Goal: Task Accomplishment & Management: Manage account settings

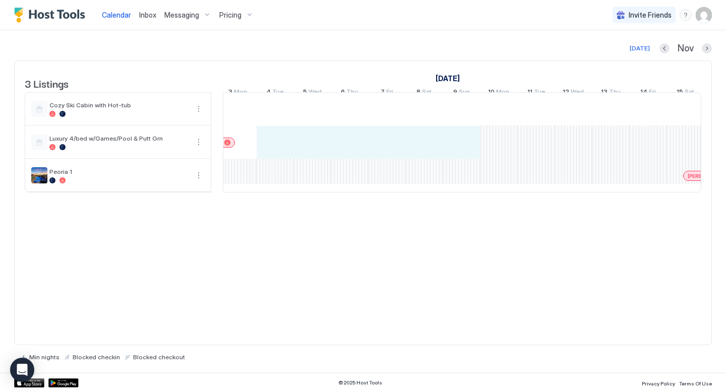
drag, startPoint x: 285, startPoint y: 148, endPoint x: 450, endPoint y: 138, distance: 165.7
click at [450, 138] on div "[PERSON_NAME] [PERSON_NAME] [PERSON_NAME] [PERSON_NAME] [PERSON_NAME] [PERSON_N…" at bounding box center [499, 142] width 1978 height 99
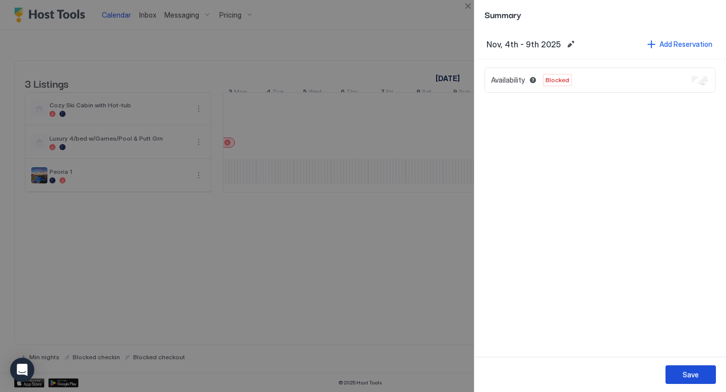
click at [696, 378] on div "Save" at bounding box center [691, 375] width 16 height 11
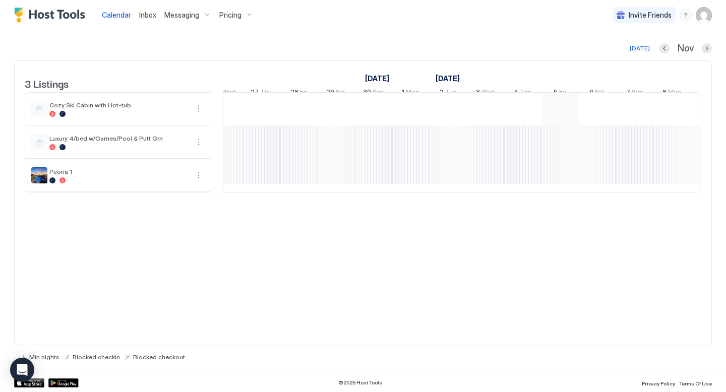
scroll to position [0, 799]
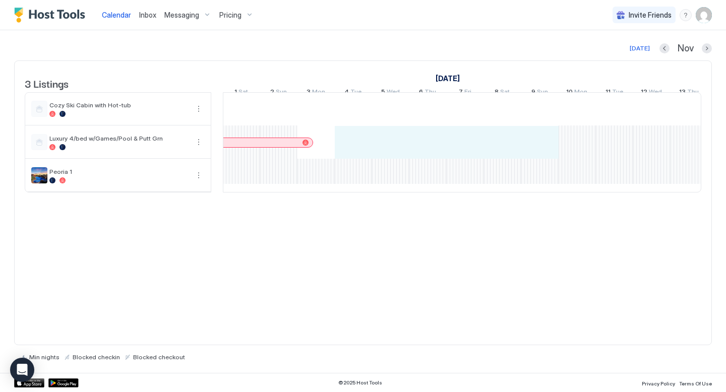
drag, startPoint x: 541, startPoint y: 152, endPoint x: 348, endPoint y: 146, distance: 192.7
click at [348, 146] on div "[PERSON_NAME] [PERSON_NAME] [PERSON_NAME] [PERSON_NAME] [PERSON_NAME] [PERSON_N…" at bounding box center [578, 142] width 1978 height 99
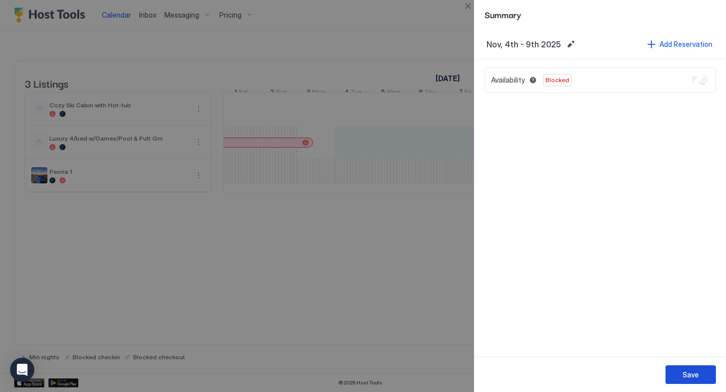
click at [684, 378] on div "Save" at bounding box center [691, 375] width 16 height 11
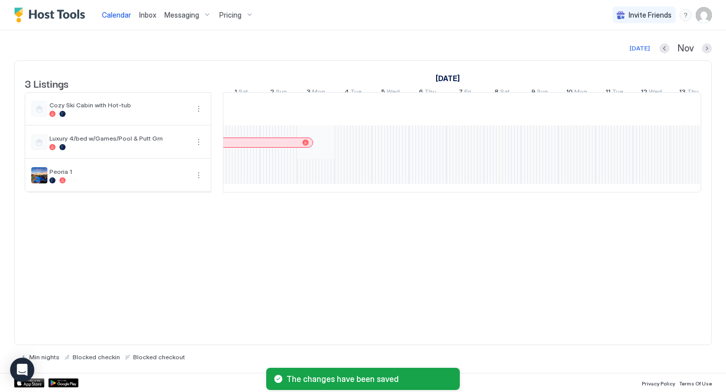
click at [317, 157] on div "[PERSON_NAME] [PERSON_NAME] [PERSON_NAME] [PERSON_NAME] [PERSON_NAME] [PERSON_N…" at bounding box center [578, 142] width 1978 height 99
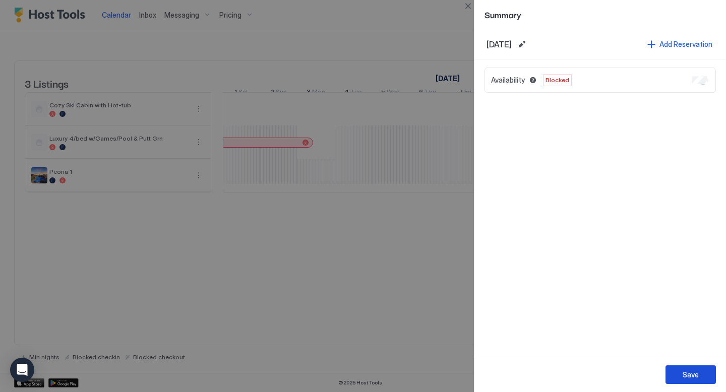
click at [685, 371] on div "Save" at bounding box center [691, 375] width 16 height 11
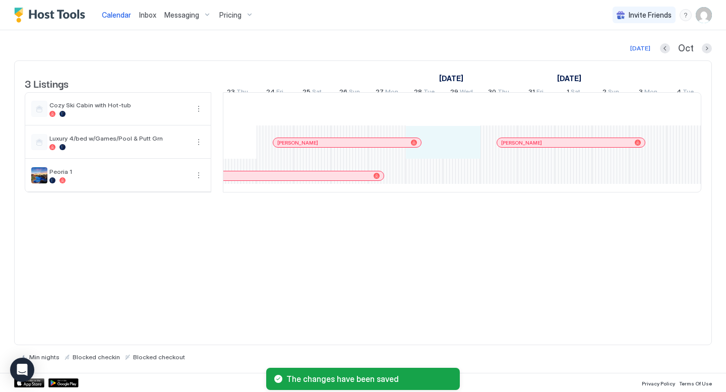
drag, startPoint x: 430, startPoint y: 154, endPoint x: 465, endPoint y: 154, distance: 35.3
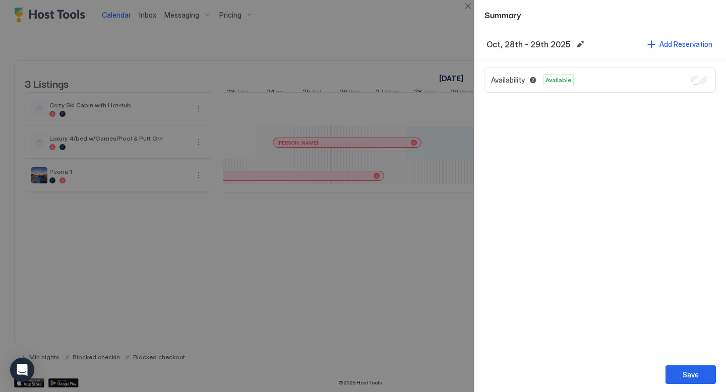
click at [412, 347] on div at bounding box center [363, 196] width 726 height 392
click at [412, 40] on div at bounding box center [363, 196] width 726 height 392
click at [682, 376] on button "Save" at bounding box center [691, 375] width 50 height 19
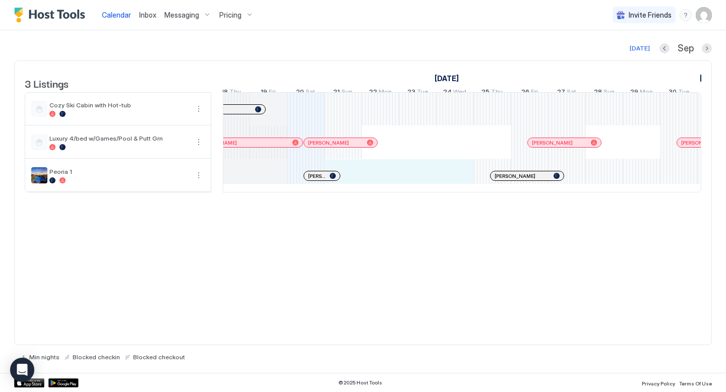
drag, startPoint x: 344, startPoint y: 192, endPoint x: 462, endPoint y: 189, distance: 118.0
click at [462, 189] on div "[PERSON_NAME] [PERSON_NAME] [PERSON_NAME] [PERSON_NAME] [PERSON_NAME] [PERSON_N…" at bounding box center [717, 142] width 1978 height 99
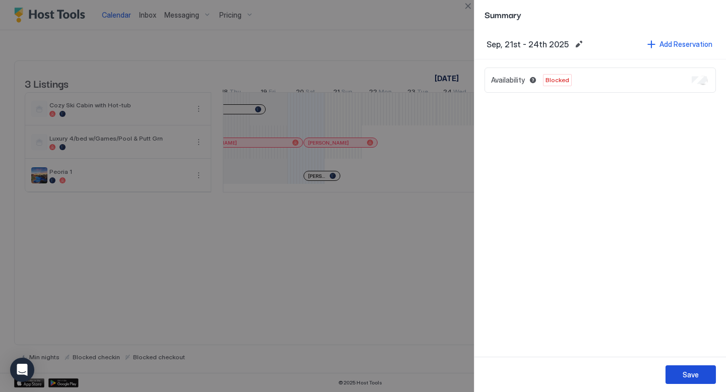
click at [691, 376] on div "Save" at bounding box center [691, 375] width 16 height 11
